Goal: Task Accomplishment & Management: Manage account settings

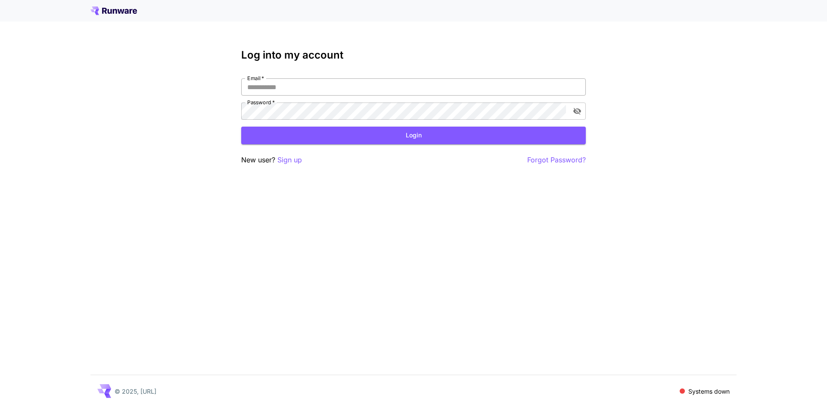
click at [345, 85] on input "Email   *" at bounding box center [413, 86] width 345 height 17
click at [318, 84] on input "Email   *" at bounding box center [413, 86] width 345 height 17
click button "Login" at bounding box center [413, 136] width 345 height 18
click at [382, 83] on input "**********" at bounding box center [413, 86] width 345 height 17
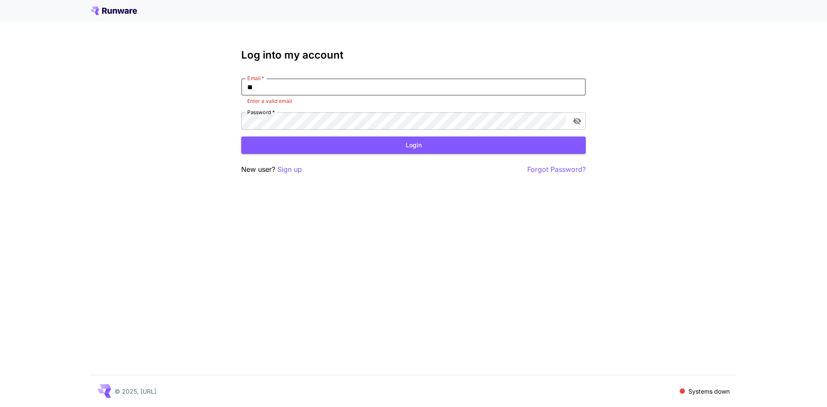
type input "*"
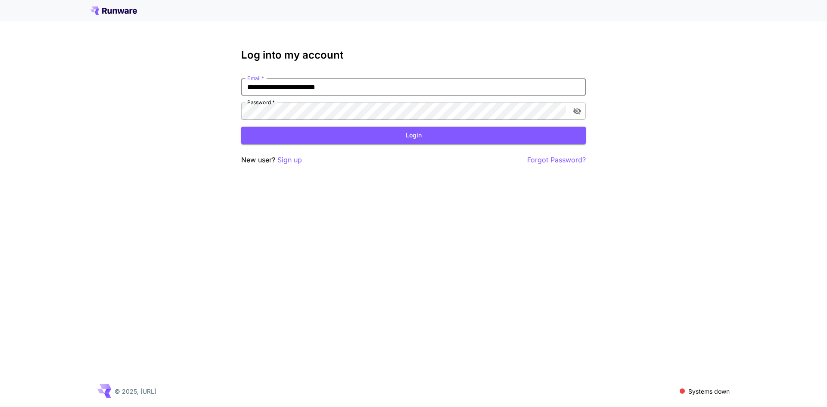
type input "**********"
click button "Login" at bounding box center [413, 136] width 345 height 18
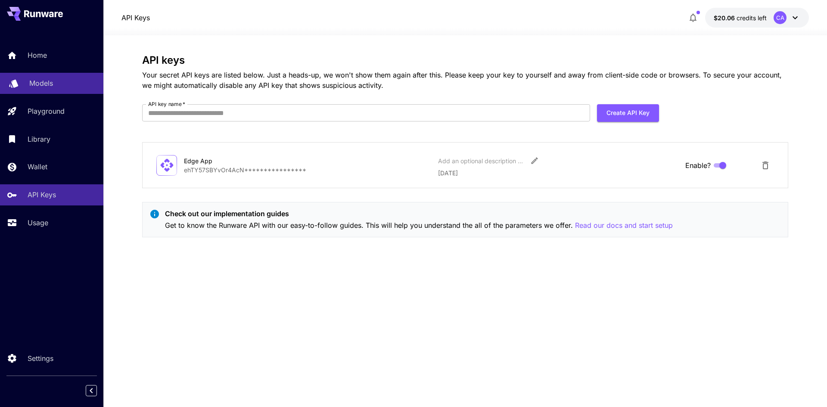
click at [43, 84] on p "Models" at bounding box center [41, 83] width 24 height 10
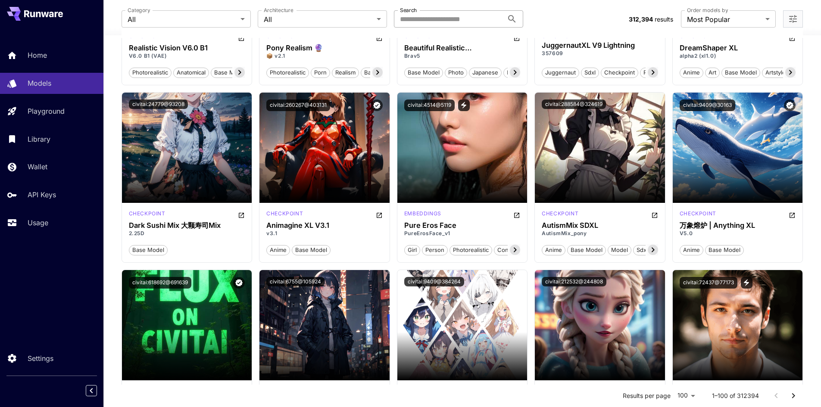
scroll to position [2314, 0]
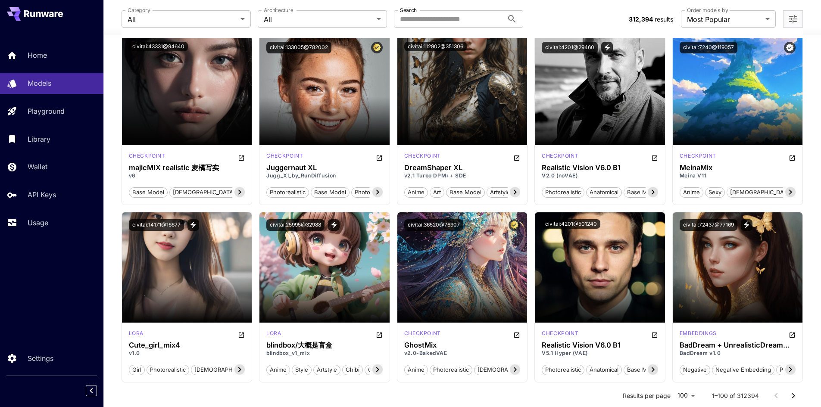
scroll to position [1054, 0]
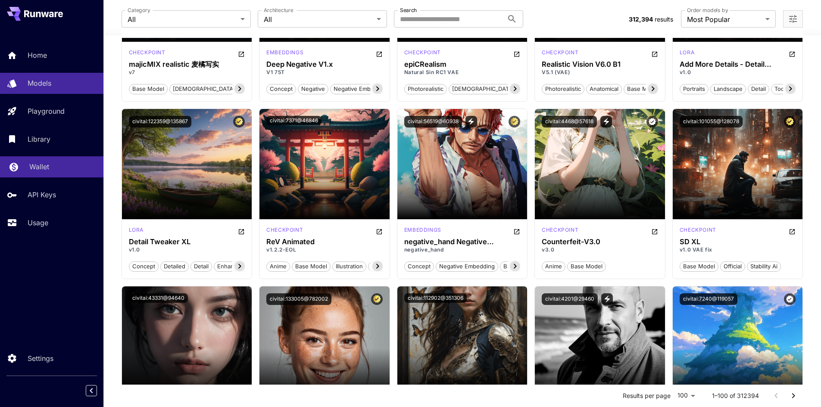
click at [33, 163] on p "Wallet" at bounding box center [39, 167] width 20 height 10
